Goal: Task Accomplishment & Management: Use online tool/utility

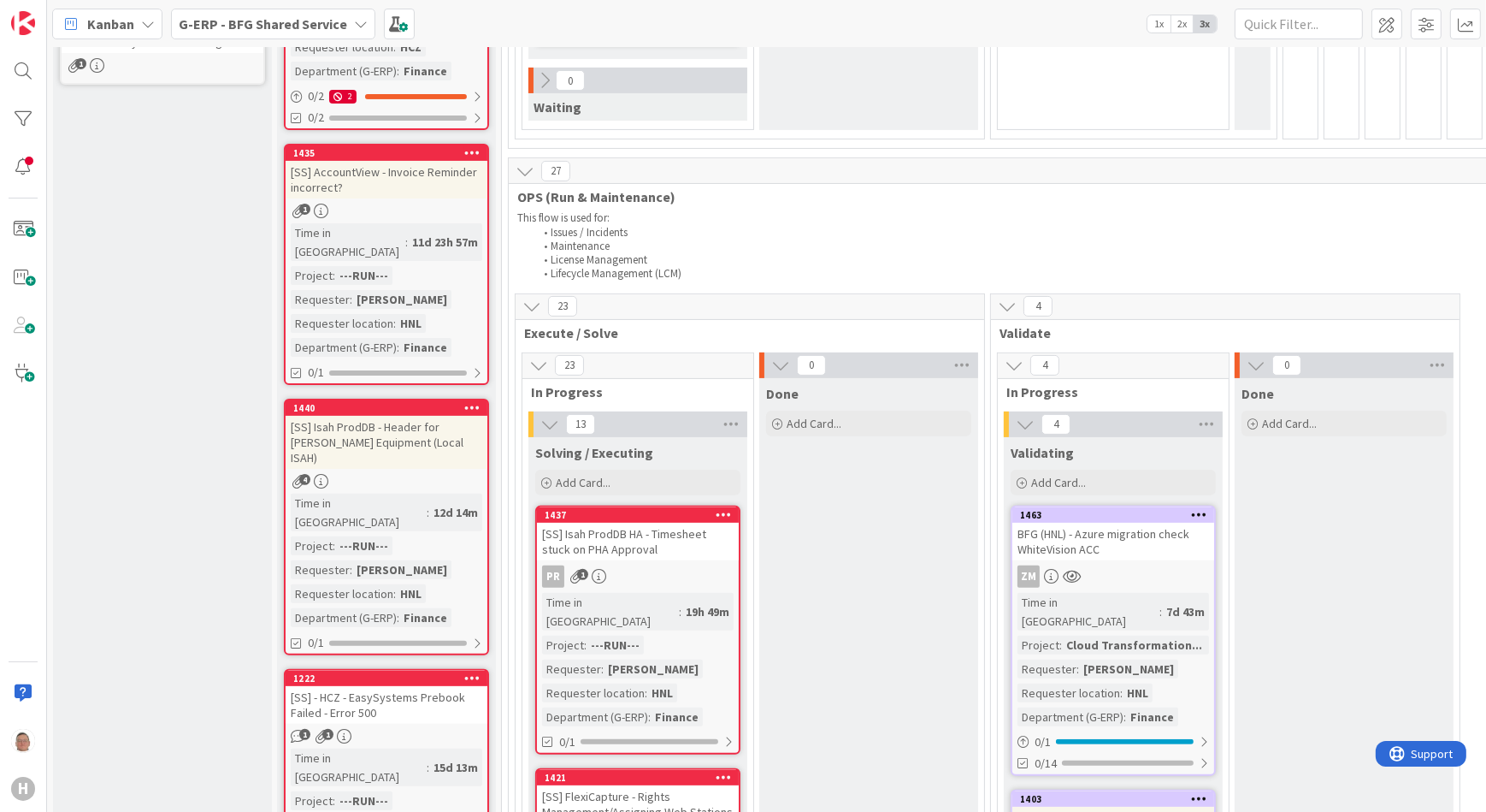
scroll to position [855, 0]
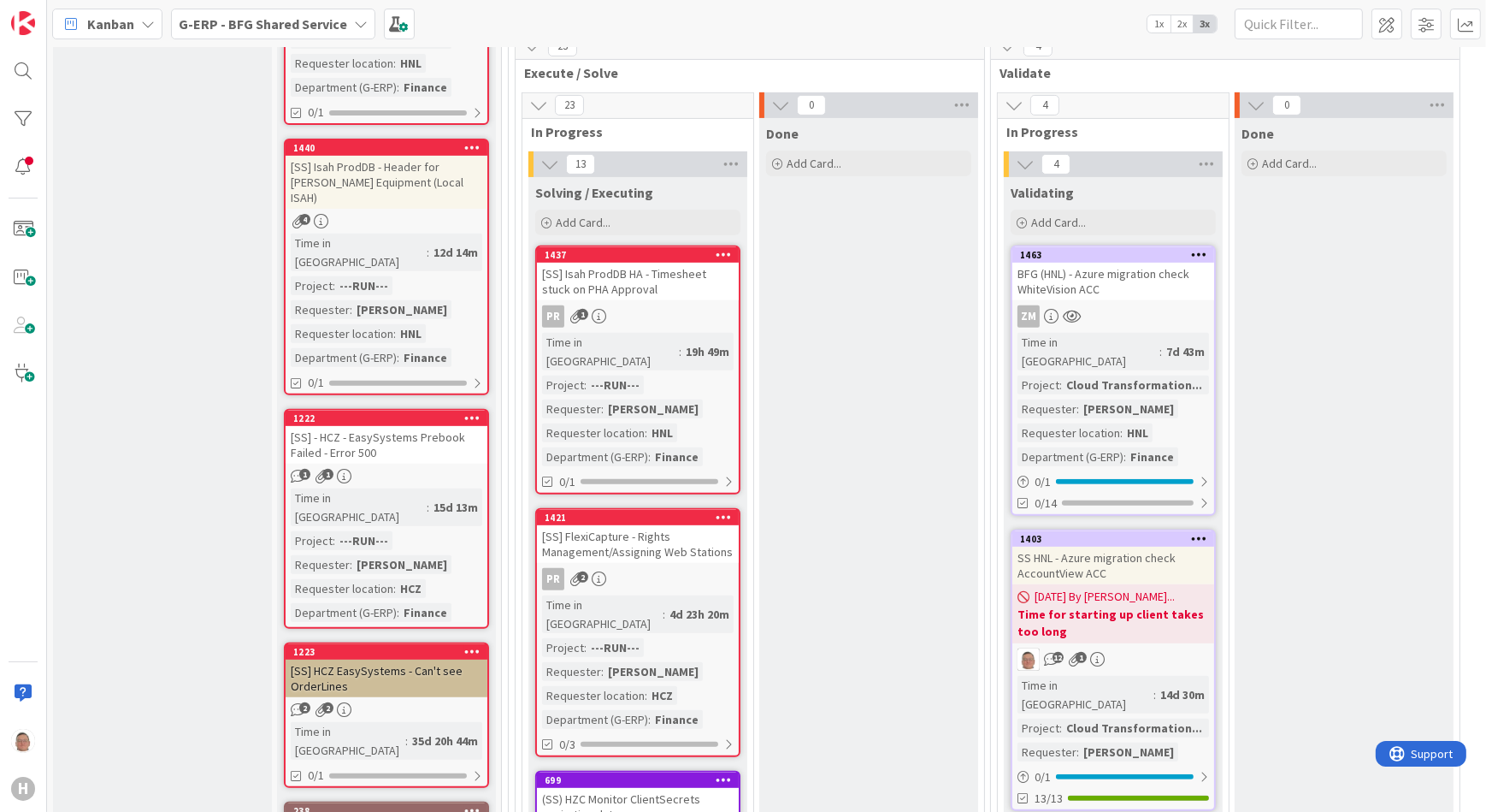
click at [1137, 262] on div "BFG (HNL) - Azure migration check WhiteVision ACC" at bounding box center [1113, 280] width 202 height 37
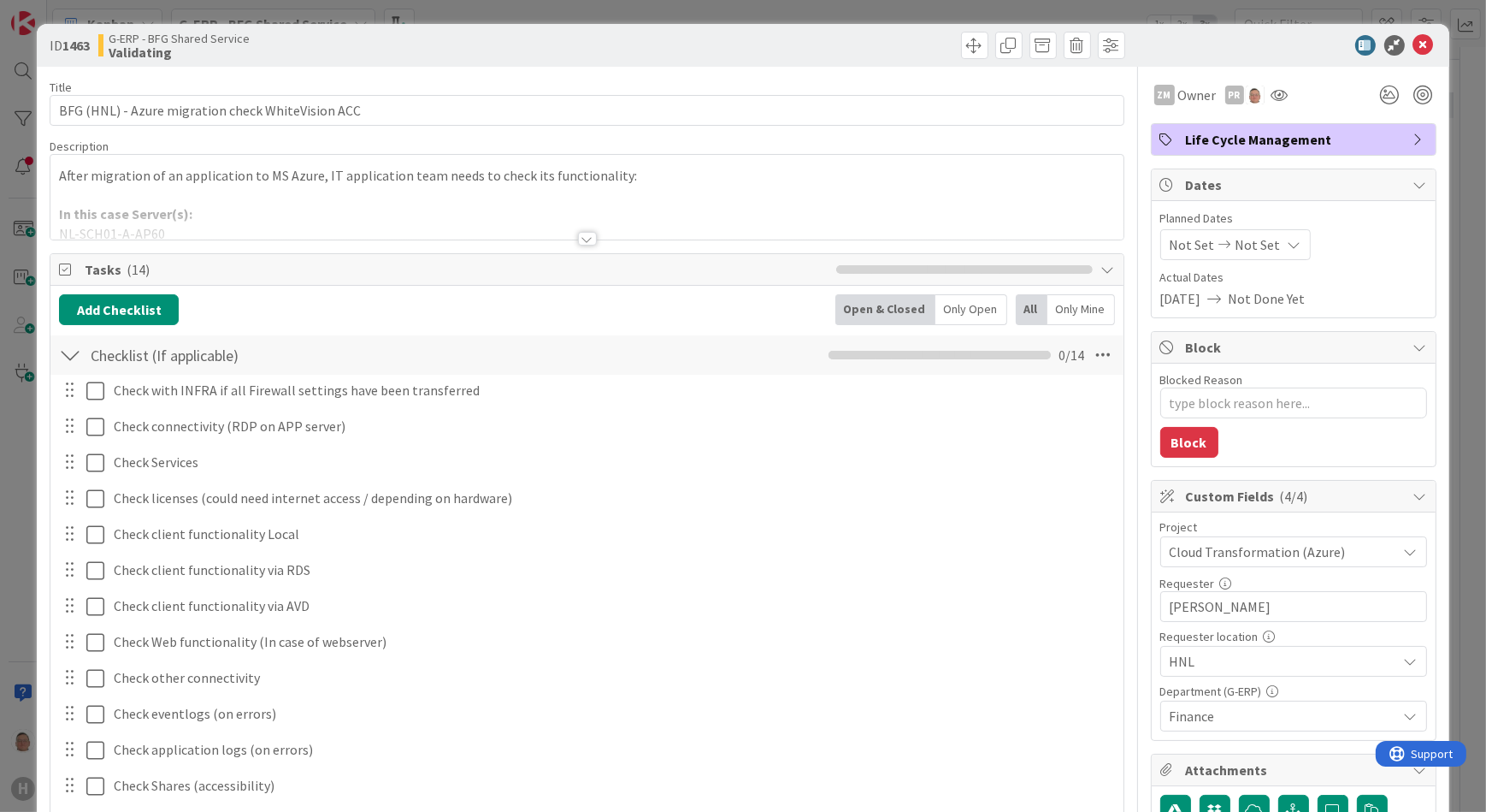
type textarea "x"
click at [578, 244] on div at bounding box center [587, 238] width 19 height 14
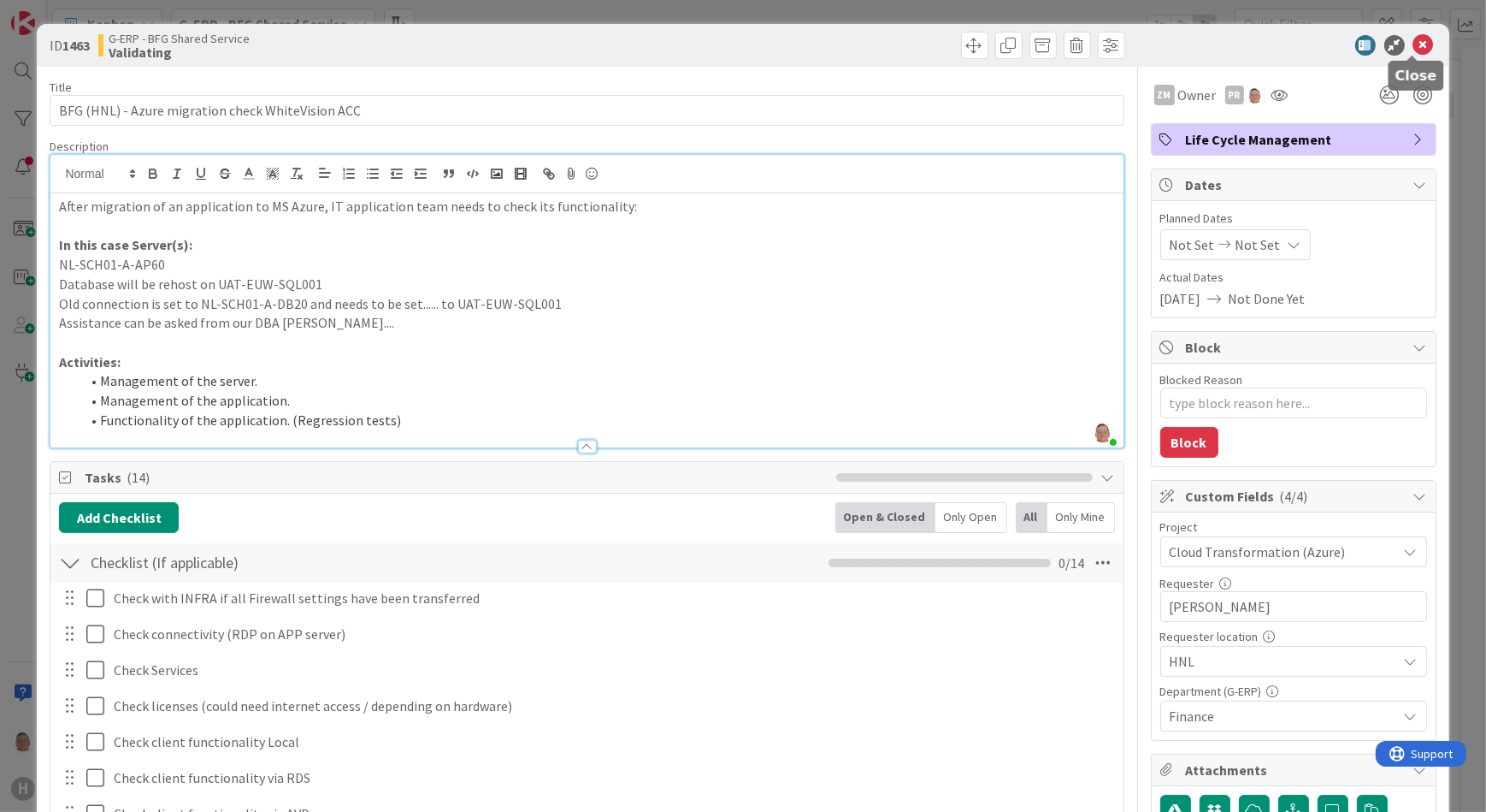
click at [1175, 40] on icon at bounding box center [1424, 45] width 20 height 20
